Goal: Task Accomplishment & Management: Manage account settings

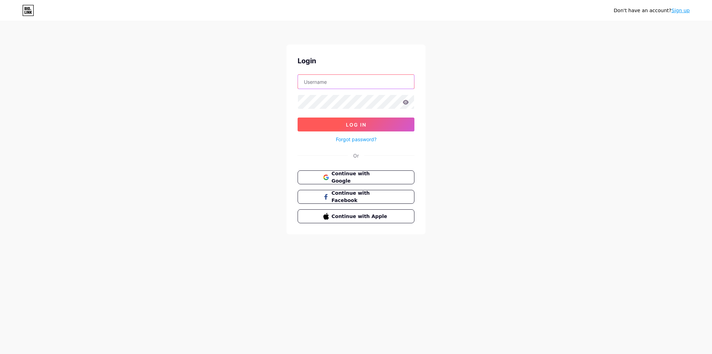
type input "calicosunrise"
drag, startPoint x: 332, startPoint y: 128, endPoint x: 332, endPoint y: 122, distance: 5.2
click at [332, 127] on button "Log In" at bounding box center [355, 124] width 117 height 14
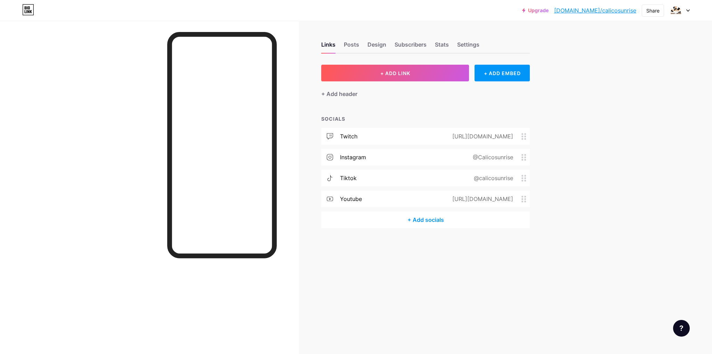
click at [423, 220] on div "+ Add socials" at bounding box center [425, 219] width 209 height 17
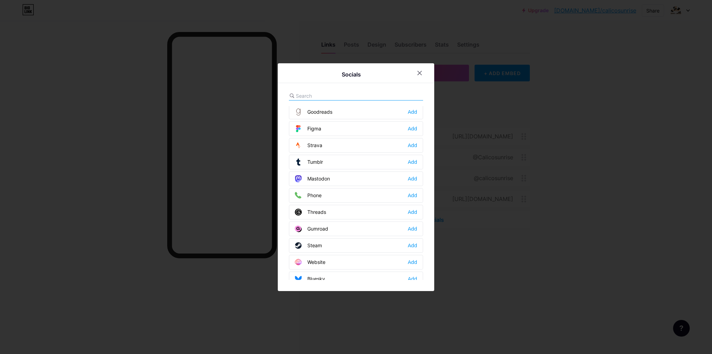
scroll to position [620, 0]
click at [415, 274] on div "Add" at bounding box center [412, 277] width 9 height 7
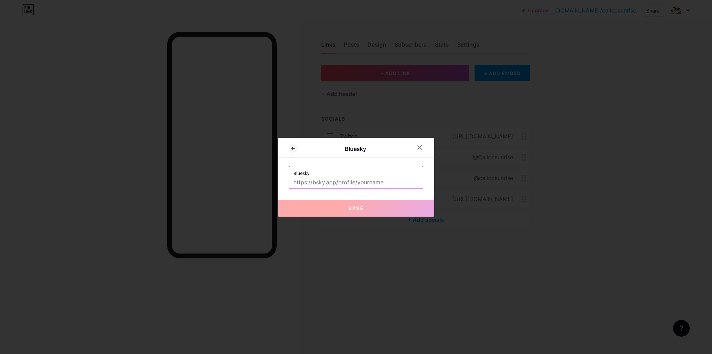
click at [329, 193] on div "Bluesky Bluesky Save" at bounding box center [356, 177] width 156 height 79
click at [336, 185] on input "text" at bounding box center [355, 183] width 125 height 12
paste input "[URL][DOMAIN_NAME][DOMAIN_NAME]"
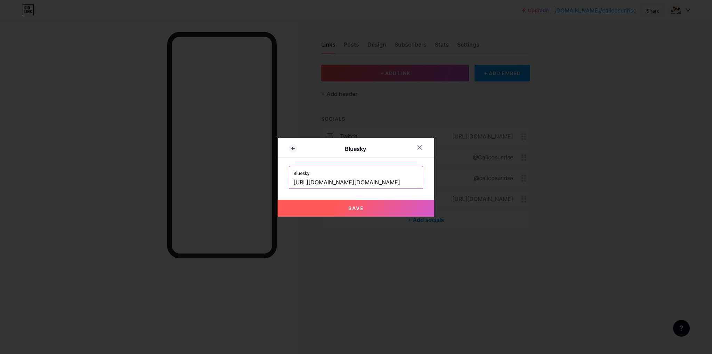
type input "[URL][DOMAIN_NAME][DOMAIN_NAME]"
click at [348, 201] on button "Save" at bounding box center [356, 208] width 156 height 17
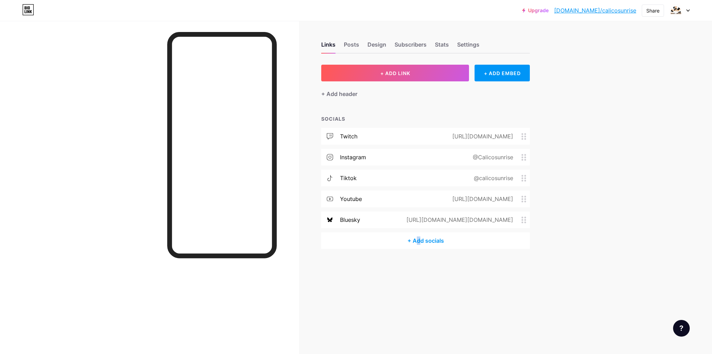
click at [418, 240] on div "+ Add socials" at bounding box center [425, 240] width 209 height 17
click at [314, 97] on input "text" at bounding box center [334, 95] width 77 height 7
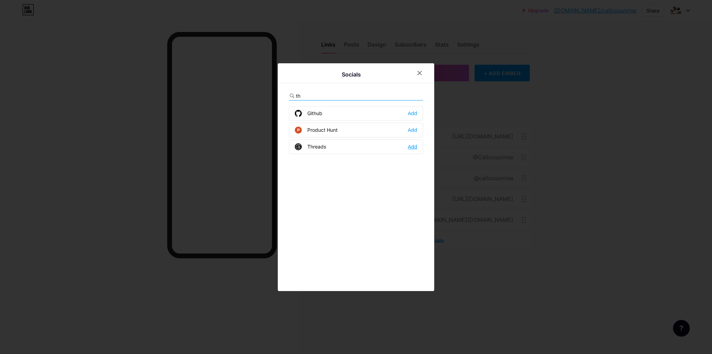
type input "th"
click at [409, 146] on div "Add" at bounding box center [412, 146] width 9 height 7
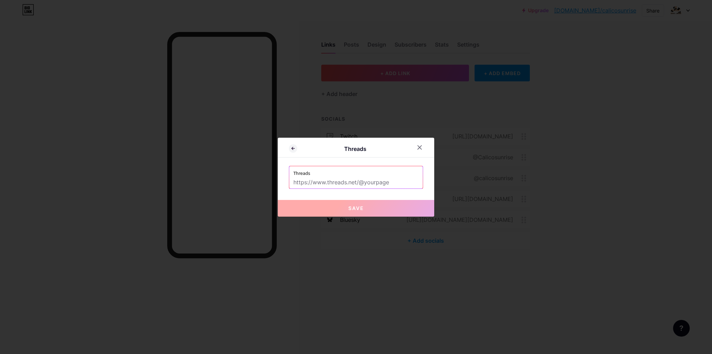
click at [365, 178] on input "text" at bounding box center [355, 183] width 125 height 12
paste input "[URL][DOMAIN_NAME]"
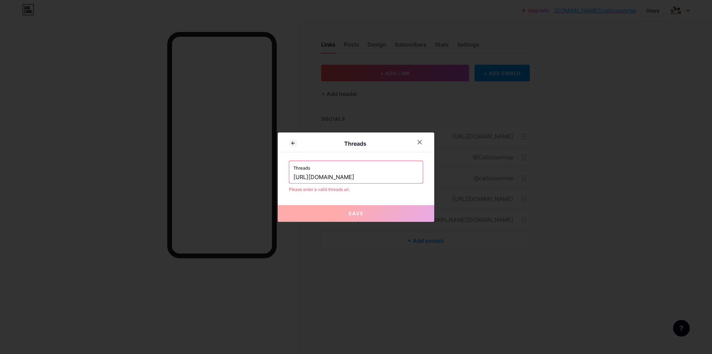
click at [350, 177] on input "[URL][DOMAIN_NAME]" at bounding box center [355, 177] width 125 height 12
paste input "text"
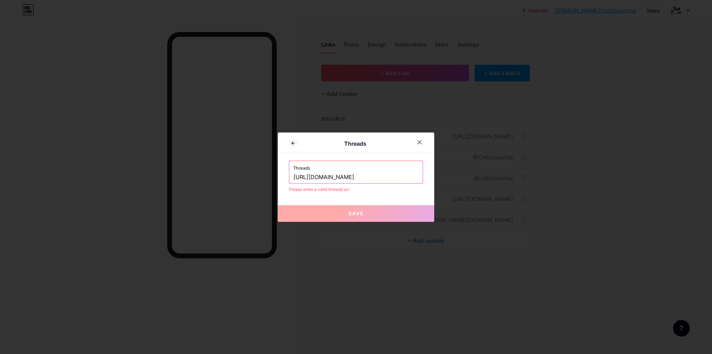
click at [359, 181] on input "[URL][DOMAIN_NAME]" at bounding box center [355, 177] width 125 height 12
drag, startPoint x: 359, startPoint y: 181, endPoint x: 359, endPoint y: 176, distance: 4.9
click at [359, 176] on input "[URL][DOMAIN_NAME]" at bounding box center [355, 177] width 125 height 12
click at [359, 175] on input "[URL][DOMAIN_NAME]" at bounding box center [355, 177] width 125 height 12
click at [355, 174] on input "[URL][DOMAIN_NAME]" at bounding box center [355, 177] width 125 height 12
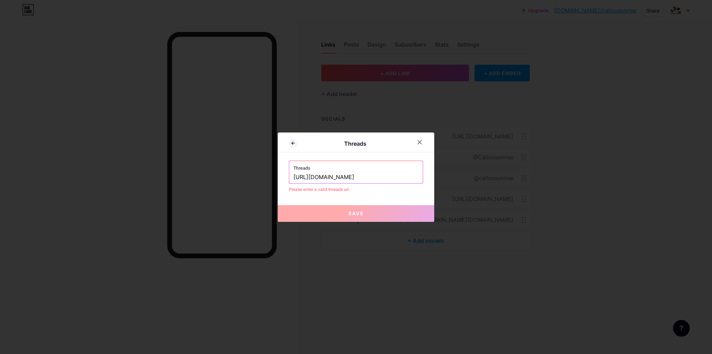
click at [355, 174] on input "[URL][DOMAIN_NAME]" at bounding box center [355, 177] width 125 height 12
click at [393, 174] on input "[URL][DOMAIN_NAME]" at bounding box center [355, 177] width 125 height 12
drag, startPoint x: 392, startPoint y: 176, endPoint x: 298, endPoint y: 181, distance: 94.3
click at [300, 181] on input "[URL][DOMAIN_NAME]" at bounding box center [355, 177] width 125 height 12
click at [367, 218] on button "Save" at bounding box center [356, 213] width 156 height 17
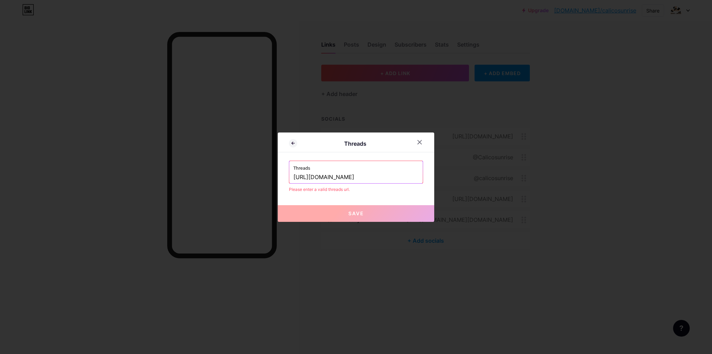
click at [368, 215] on button "Save" at bounding box center [356, 213] width 156 height 17
drag, startPoint x: 368, startPoint y: 215, endPoint x: 362, endPoint y: 213, distance: 5.4
click at [367, 215] on button "Save" at bounding box center [356, 213] width 156 height 17
click at [361, 213] on span "Save" at bounding box center [356, 213] width 16 height 6
click at [310, 178] on input "[URL][DOMAIN_NAME]" at bounding box center [355, 177] width 125 height 12
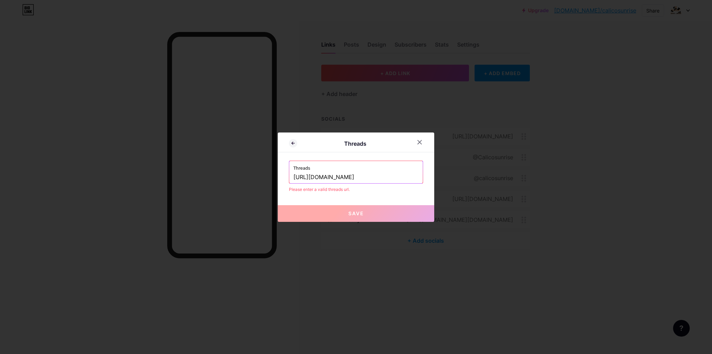
click at [311, 178] on input "[URL][DOMAIN_NAME]" at bounding box center [355, 177] width 125 height 12
drag, startPoint x: 312, startPoint y: 179, endPoint x: 269, endPoint y: 177, distance: 43.5
click at [274, 180] on div "Threads Threads [URL][DOMAIN_NAME] Please enter a valid threads url. Save" at bounding box center [356, 177] width 712 height 354
drag, startPoint x: 307, startPoint y: 175, endPoint x: 243, endPoint y: 176, distance: 63.3
click at [244, 176] on div "Threads Threads [DOMAIN_NAME][URL] Please enter a valid threads url. Save" at bounding box center [356, 177] width 712 height 354
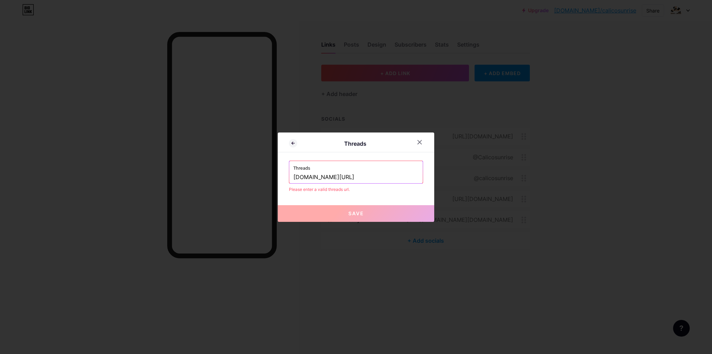
type input "[DOMAIN_NAME][URL]"
click at [354, 210] on span "Save" at bounding box center [356, 213] width 16 height 6
click at [418, 134] on div "Threads Threads [DOMAIN_NAME][URL] Please enter a valid threads url. Save" at bounding box center [356, 176] width 156 height 89
click at [418, 138] on div at bounding box center [419, 142] width 13 height 13
